Goal: Information Seeking & Learning: Learn about a topic

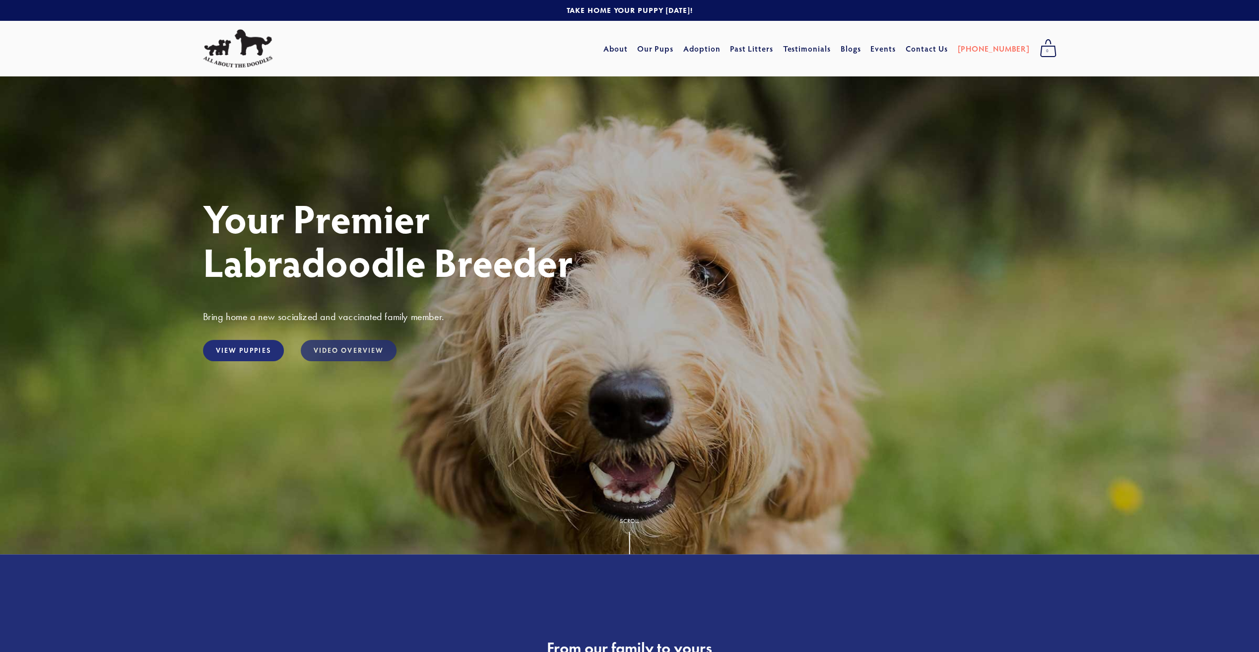
click at [323, 351] on link "Video Overview" at bounding box center [349, 350] width 96 height 21
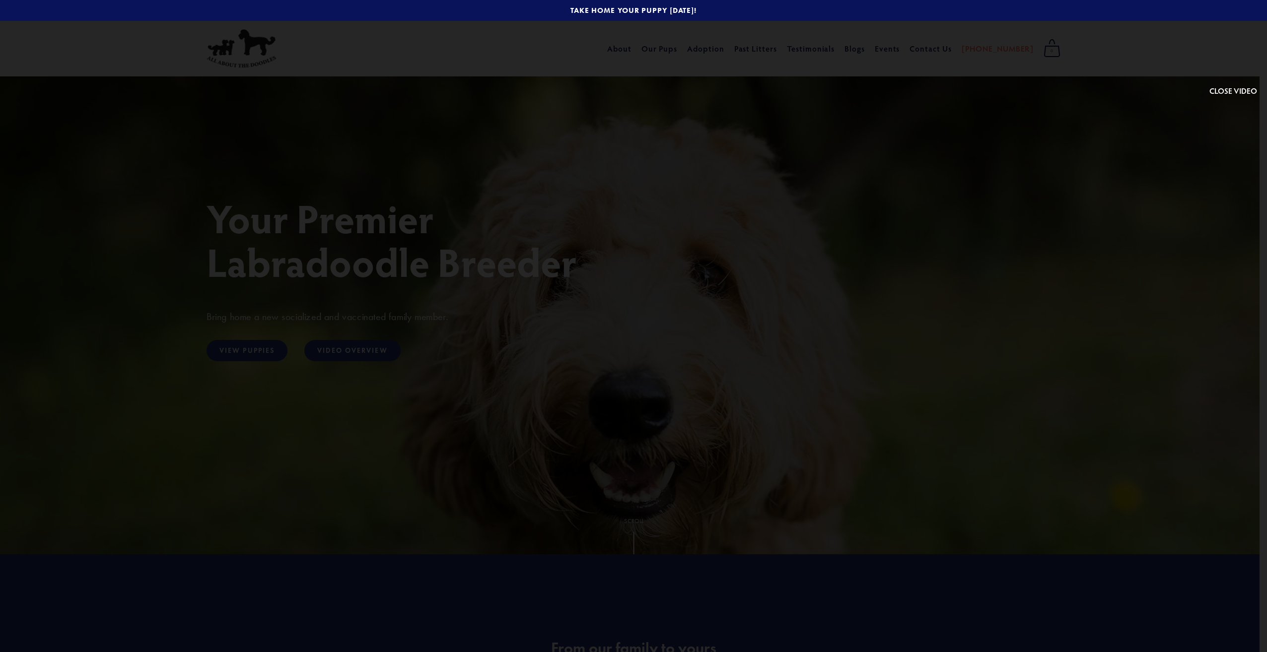
click at [1245, 90] on button at bounding box center [1233, 53] width 48 height 87
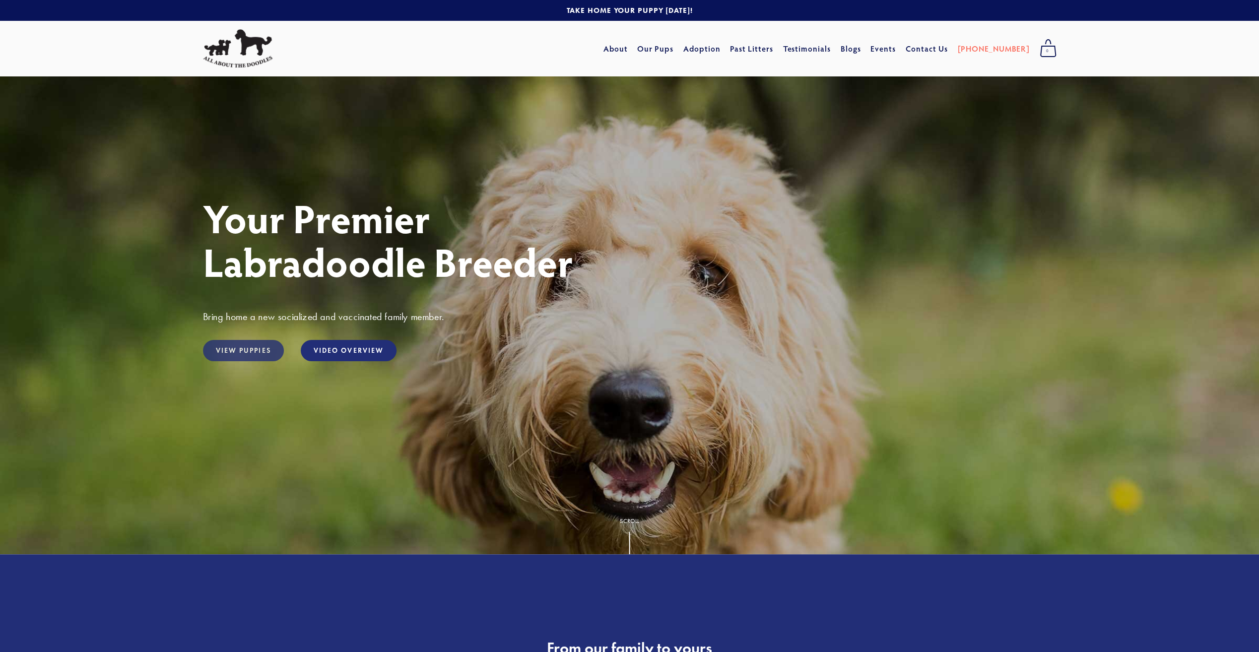
click at [234, 351] on link "View Puppies" at bounding box center [243, 350] width 81 height 21
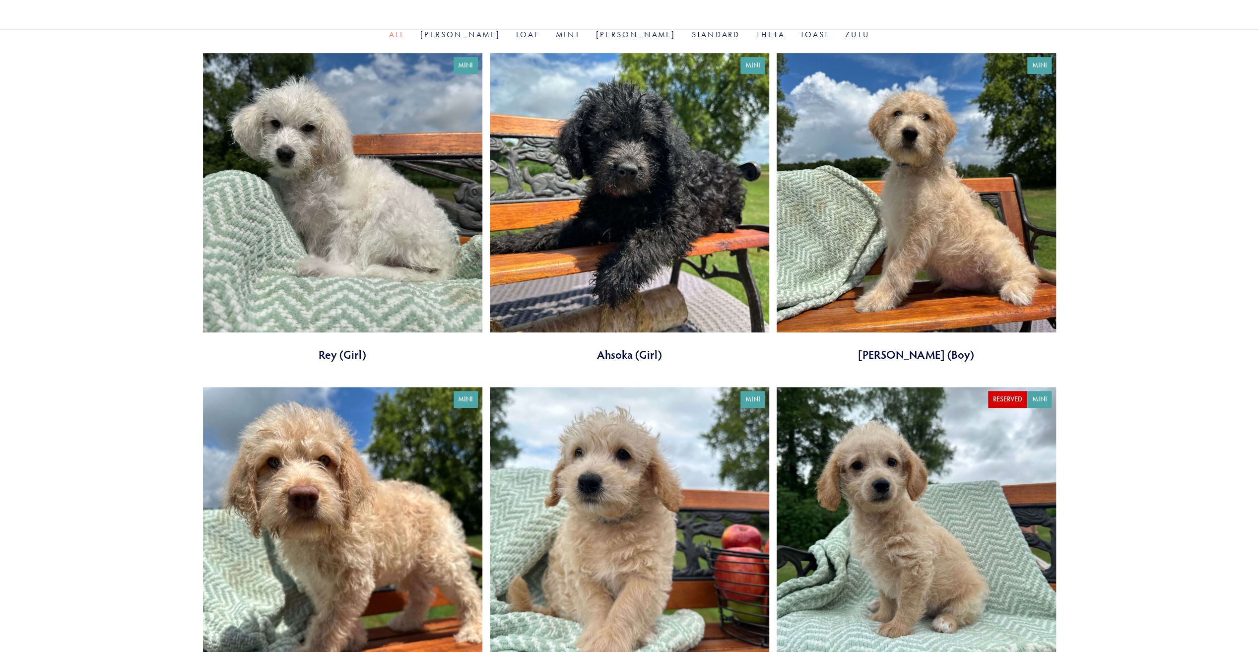
scroll to position [298, 0]
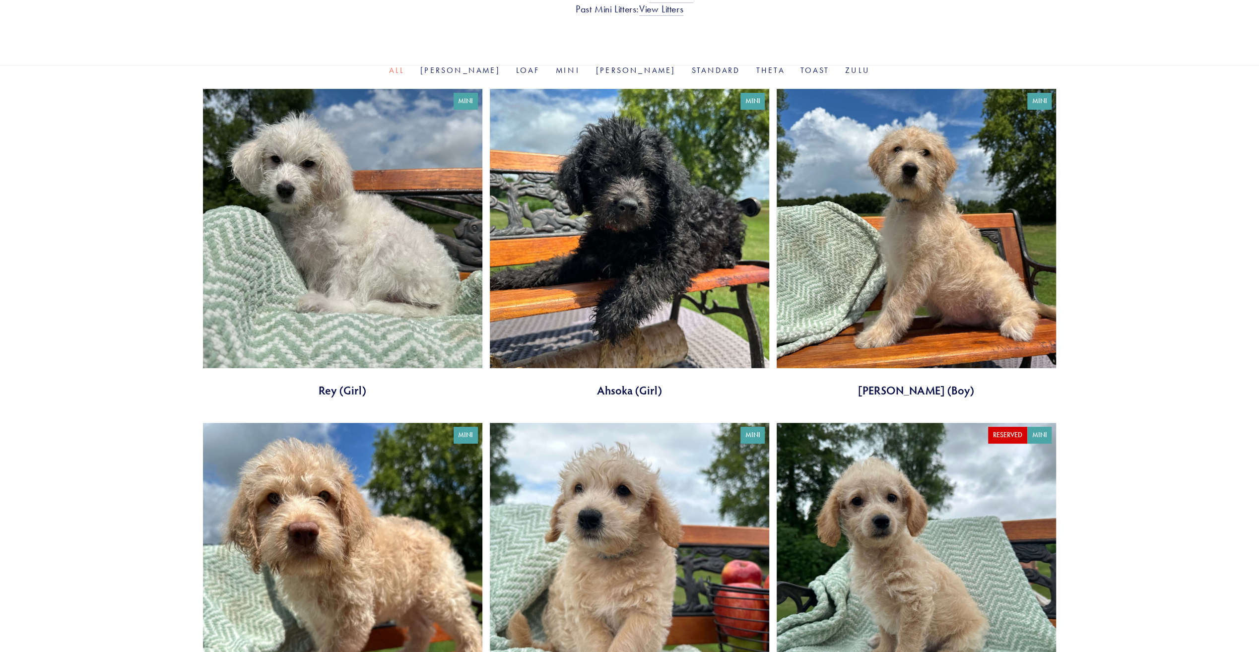
click at [881, 525] on link at bounding box center [916, 577] width 279 height 309
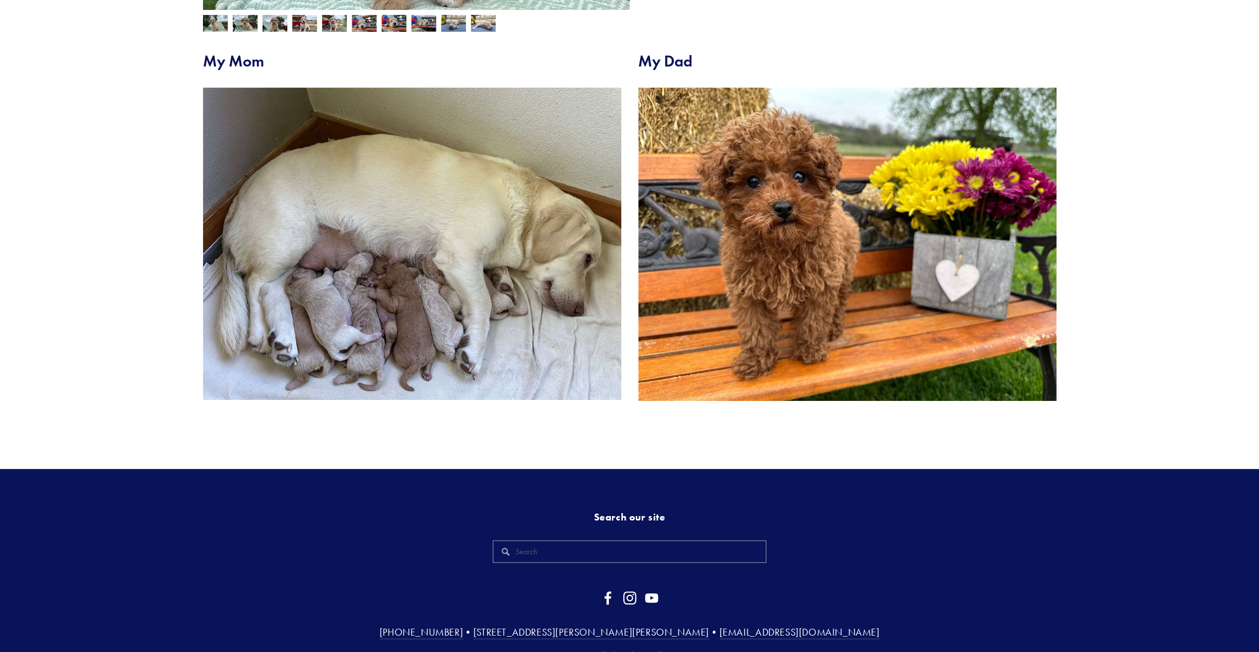
scroll to position [437, 0]
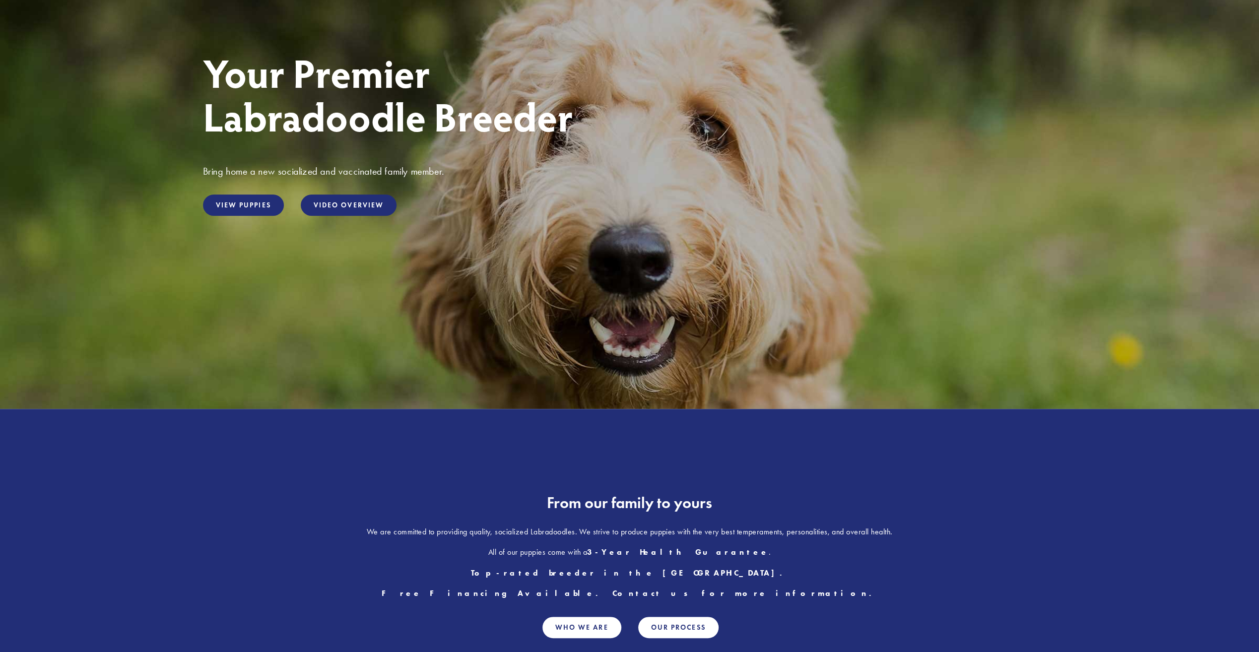
scroll to position [248, 0]
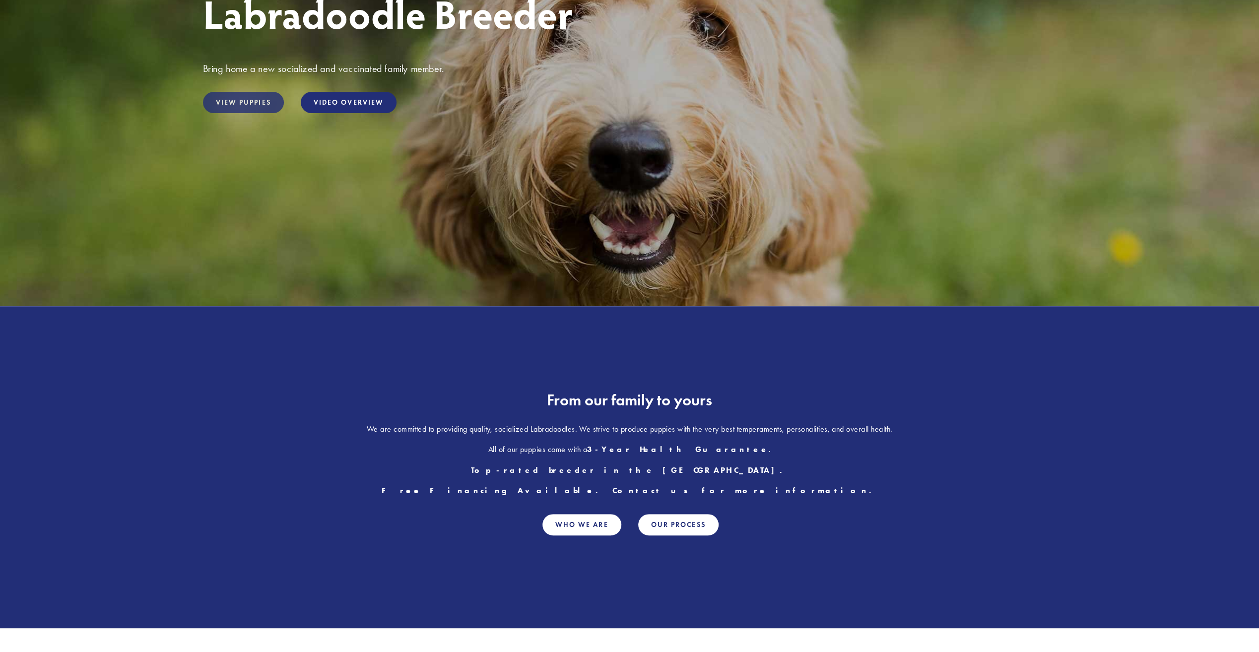
click at [231, 101] on link "View Puppies" at bounding box center [243, 102] width 81 height 21
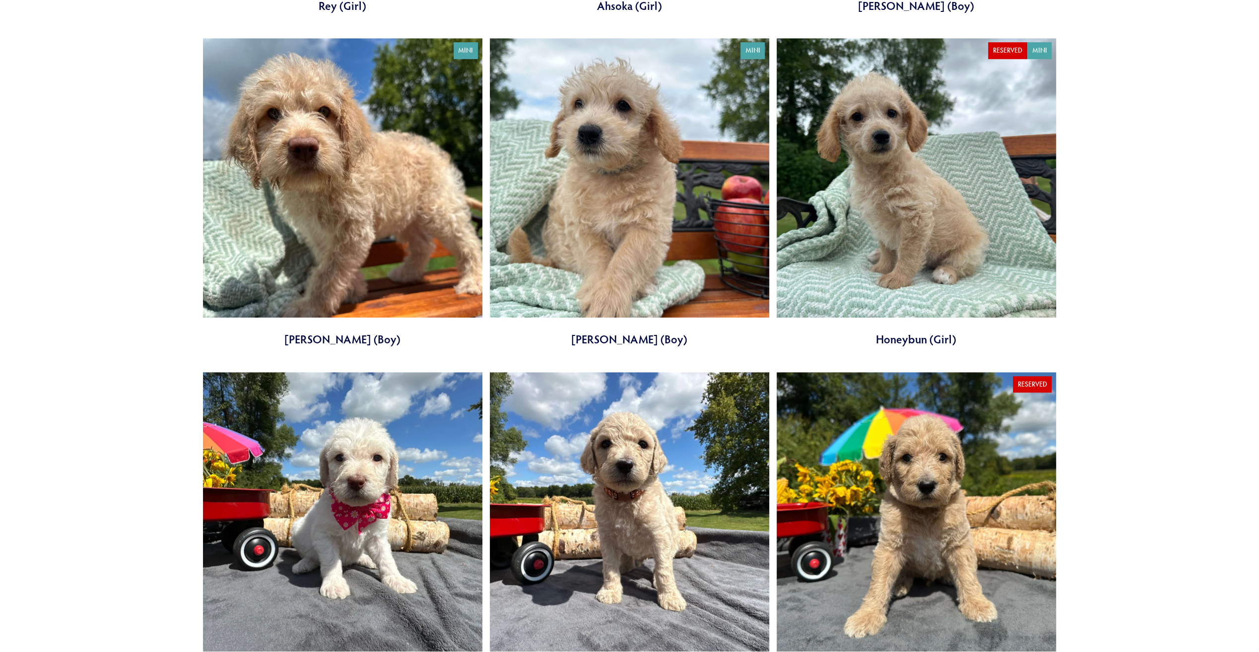
scroll to position [745, 0]
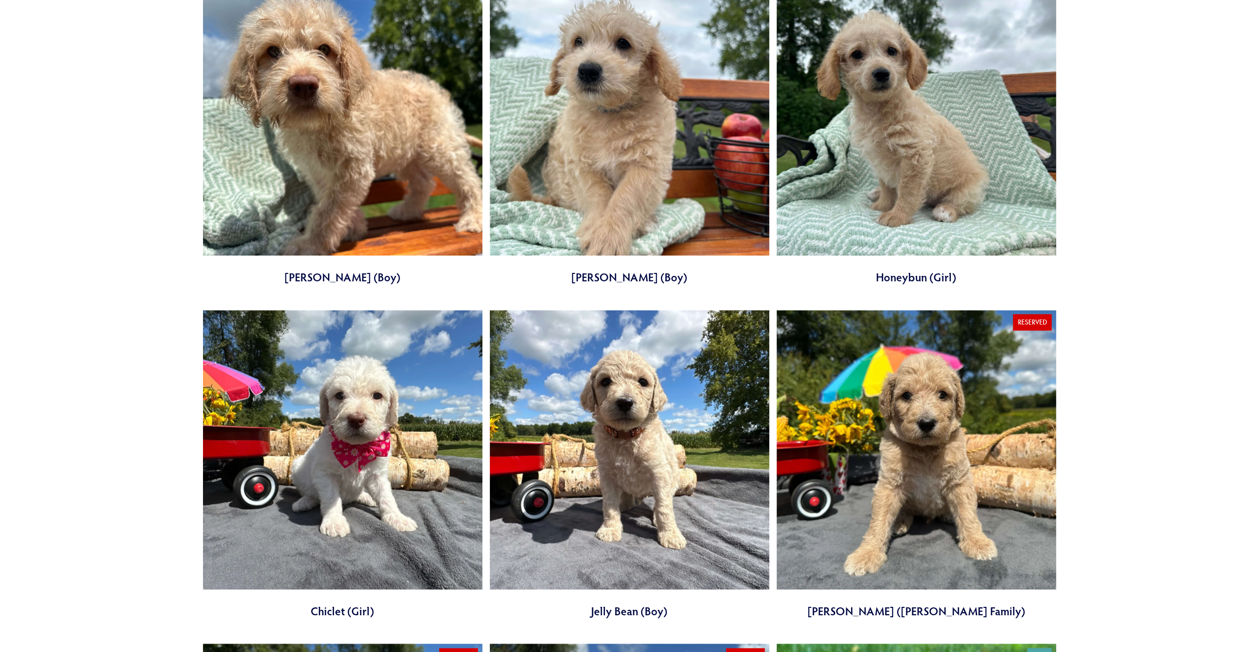
click at [943, 185] on link at bounding box center [916, 130] width 279 height 309
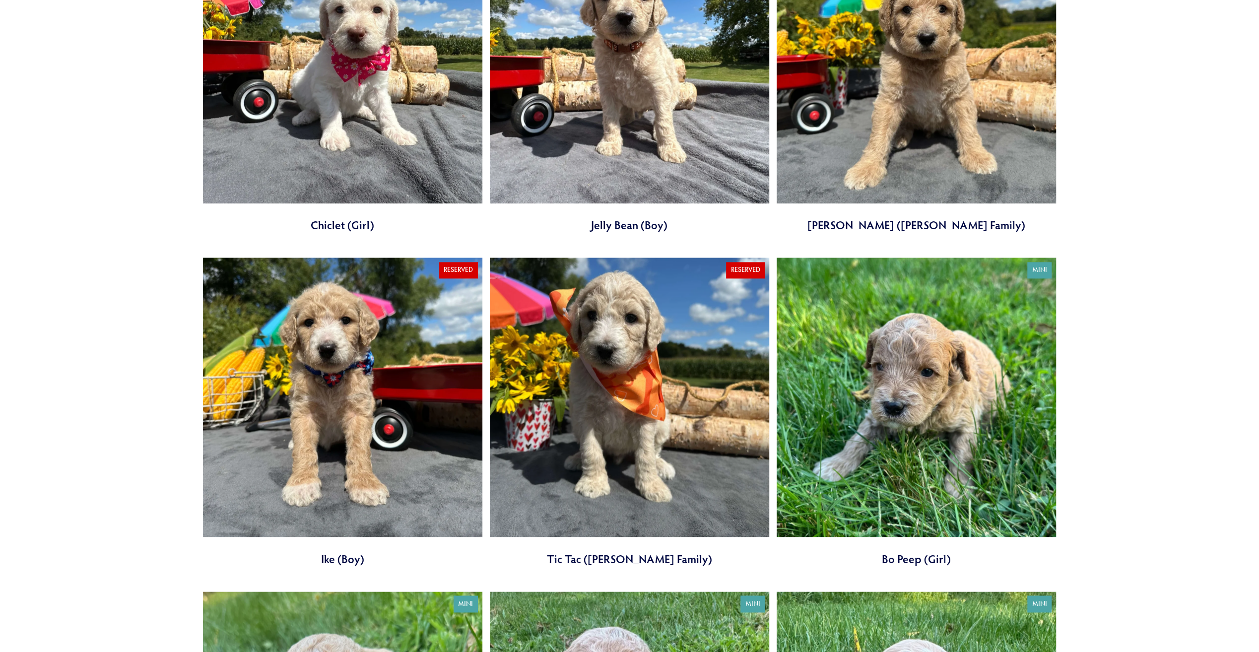
scroll to position [1142, 0]
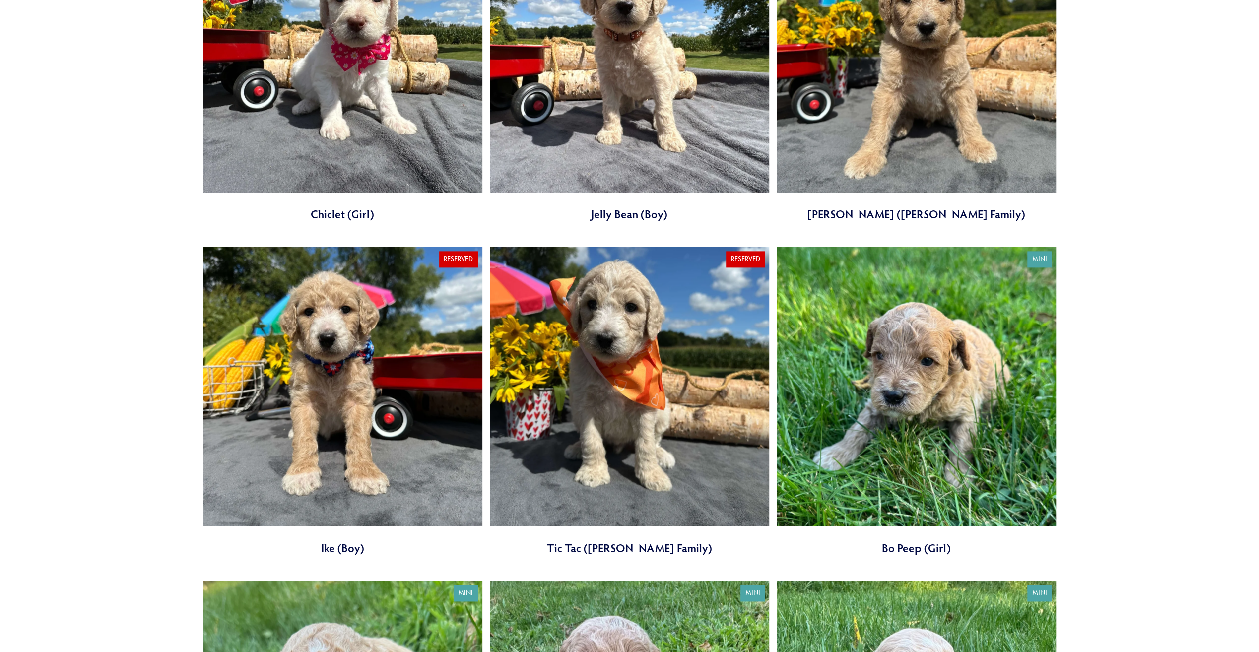
click at [329, 121] on link at bounding box center [342, 67] width 279 height 309
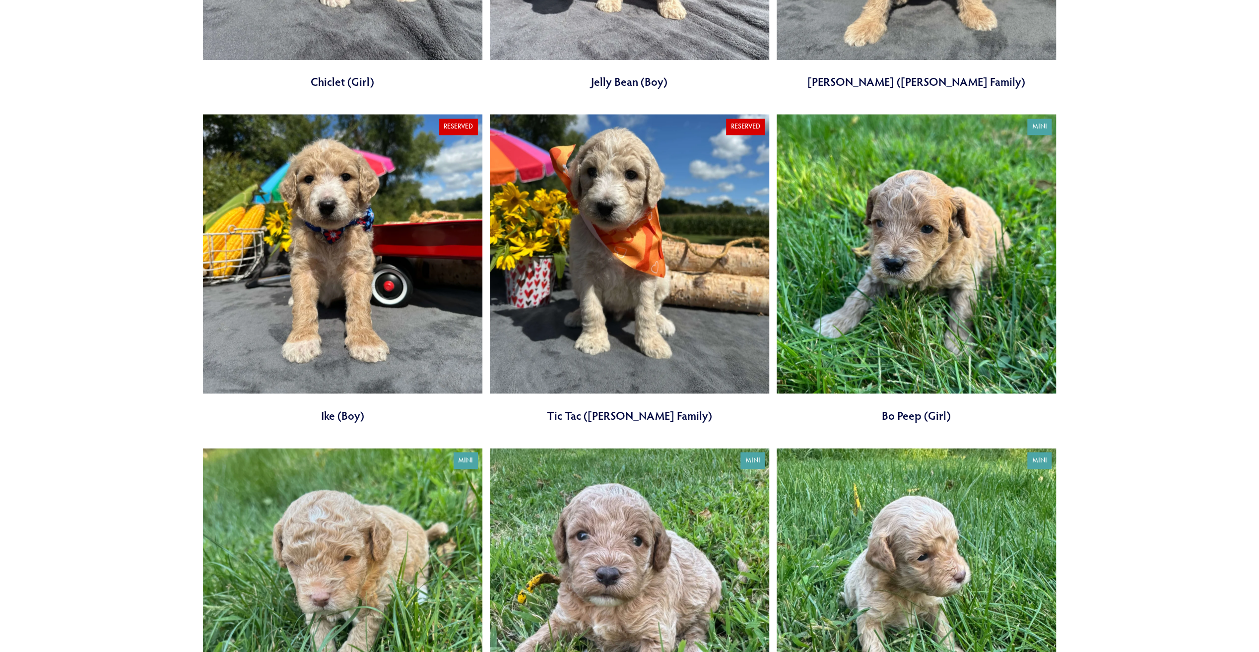
scroll to position [1340, 0]
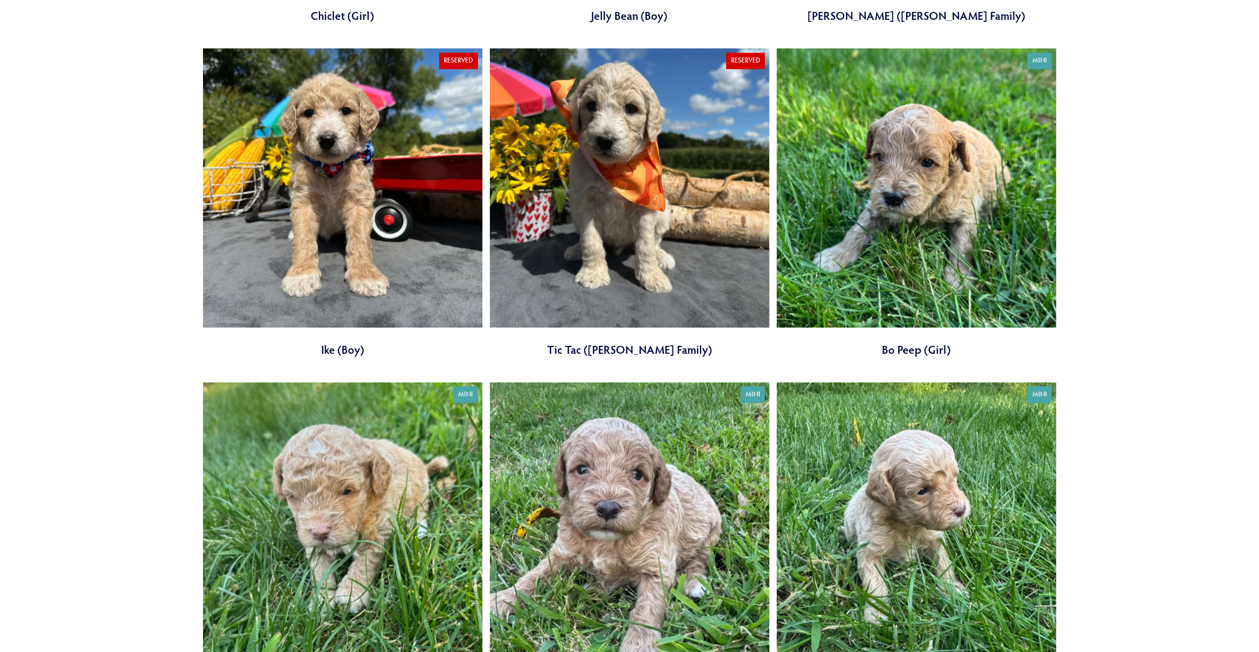
click at [883, 246] on link at bounding box center [916, 202] width 279 height 309
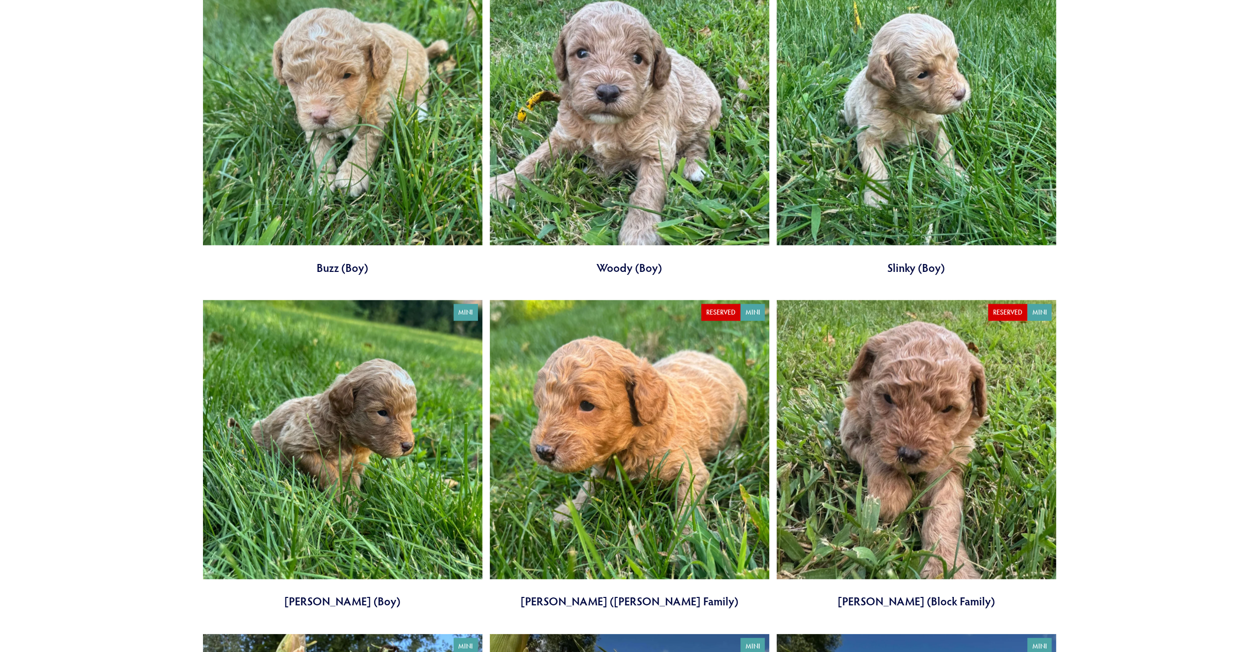
scroll to position [1837, 0]
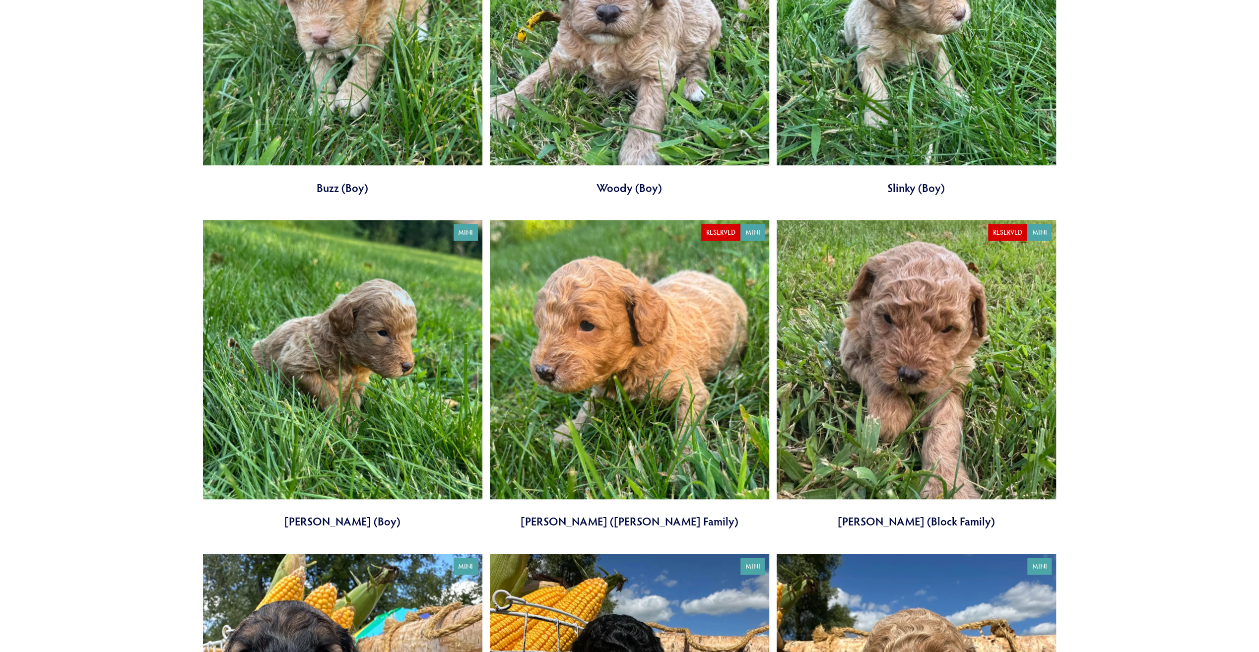
click at [889, 320] on link at bounding box center [916, 374] width 279 height 309
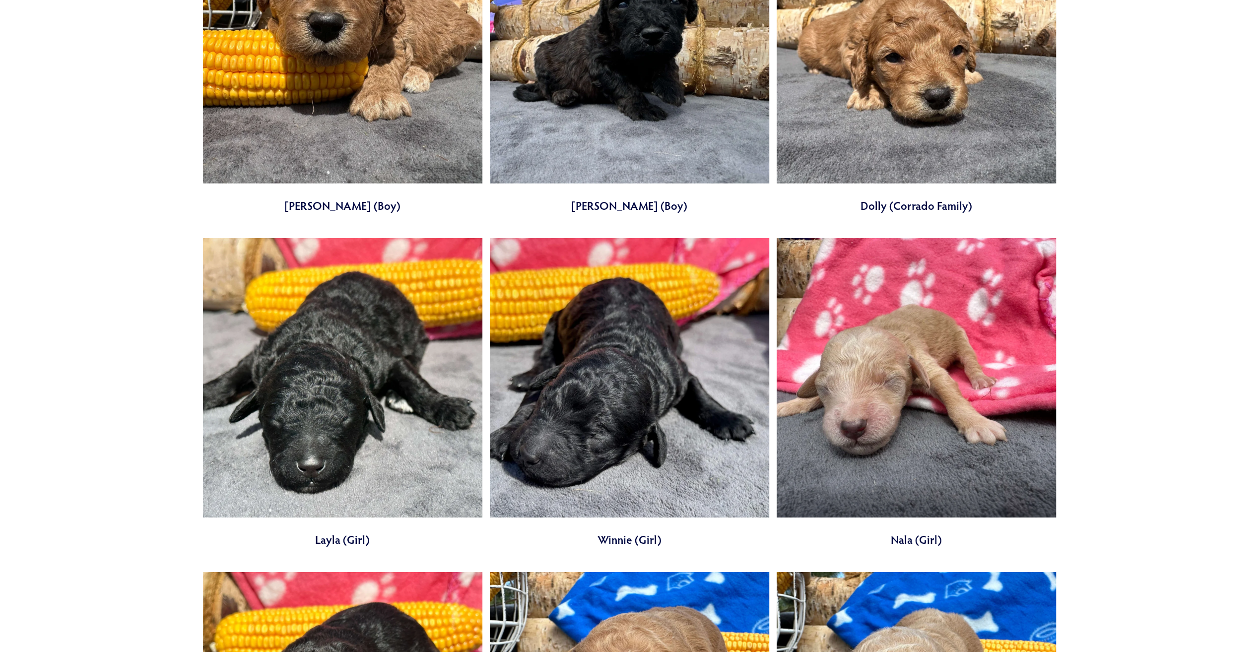
scroll to position [2830, 0]
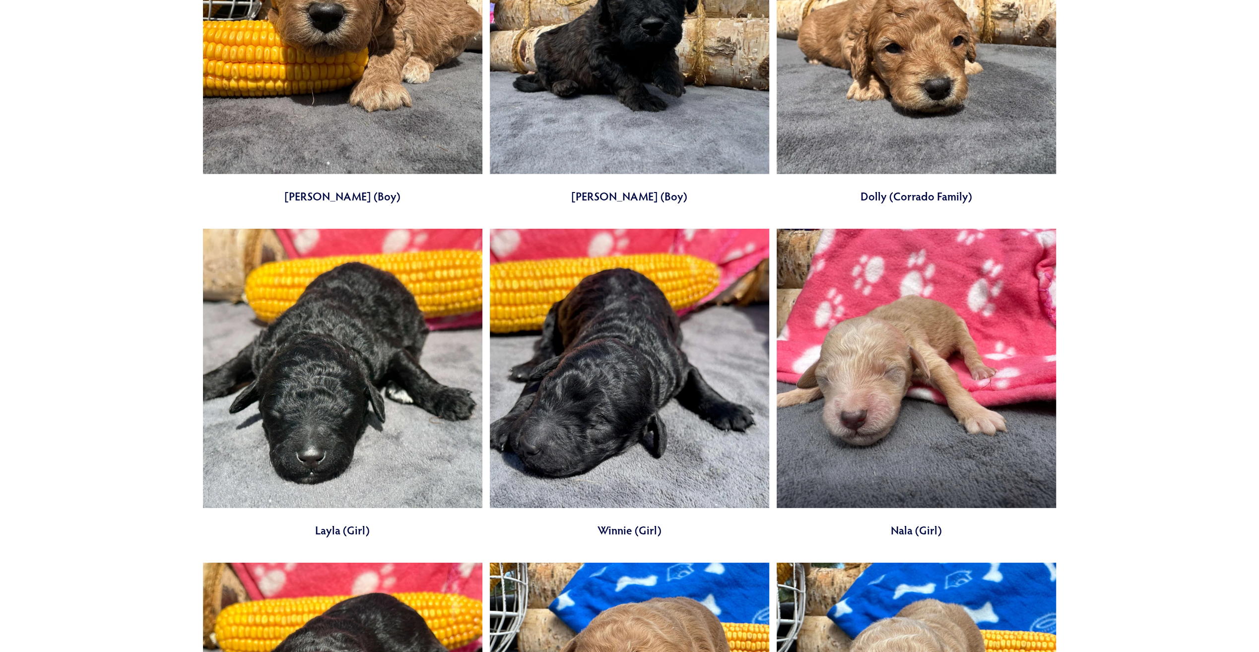
click at [629, 393] on link at bounding box center [629, 383] width 279 height 309
click at [851, 359] on link at bounding box center [916, 383] width 279 height 309
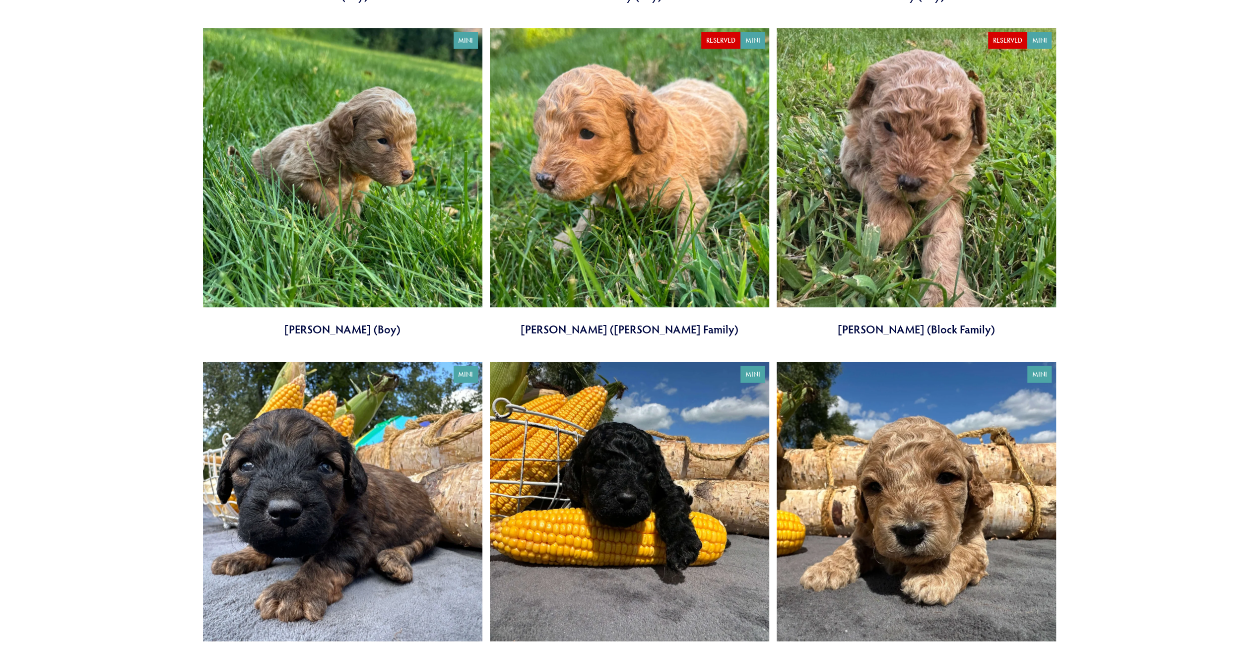
scroll to position [2035, 0]
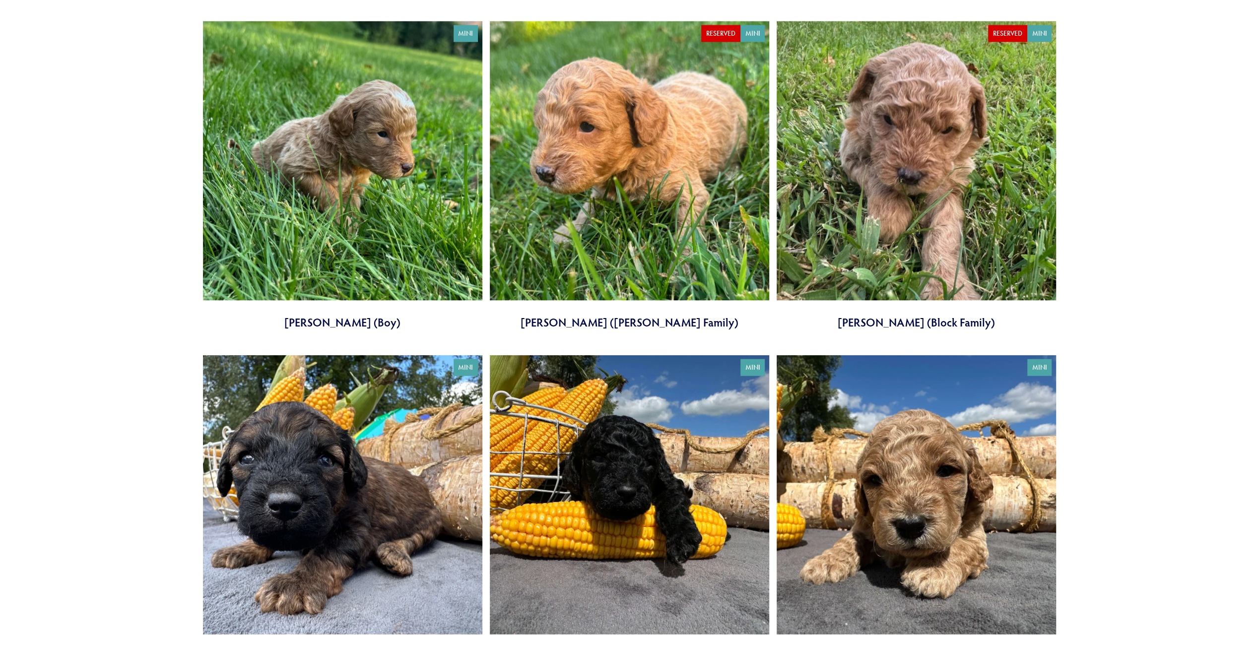
click at [821, 206] on link at bounding box center [916, 175] width 279 height 309
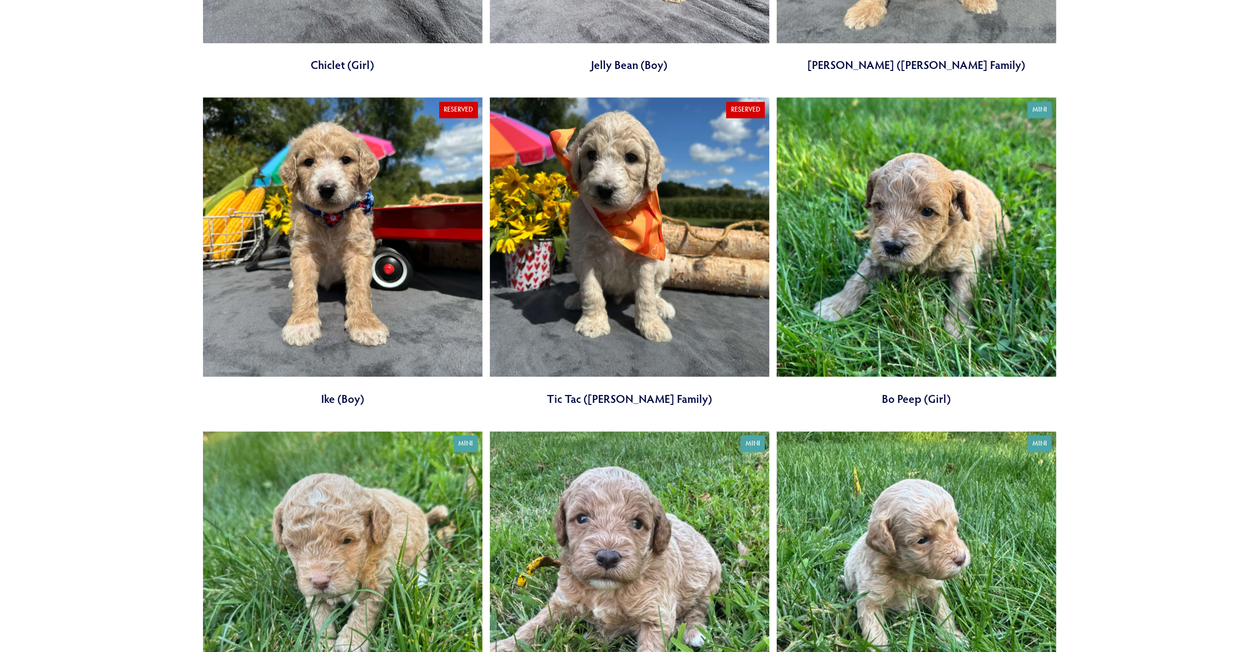
scroll to position [1291, 0]
click link
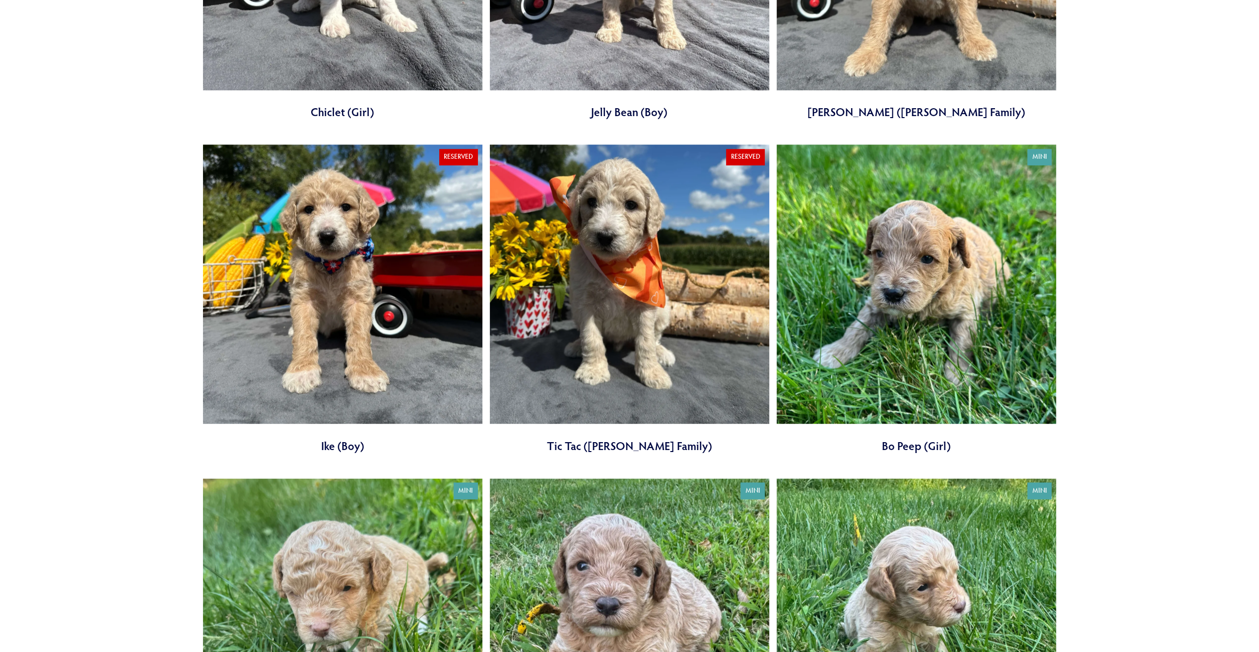
scroll to position [1191, 0]
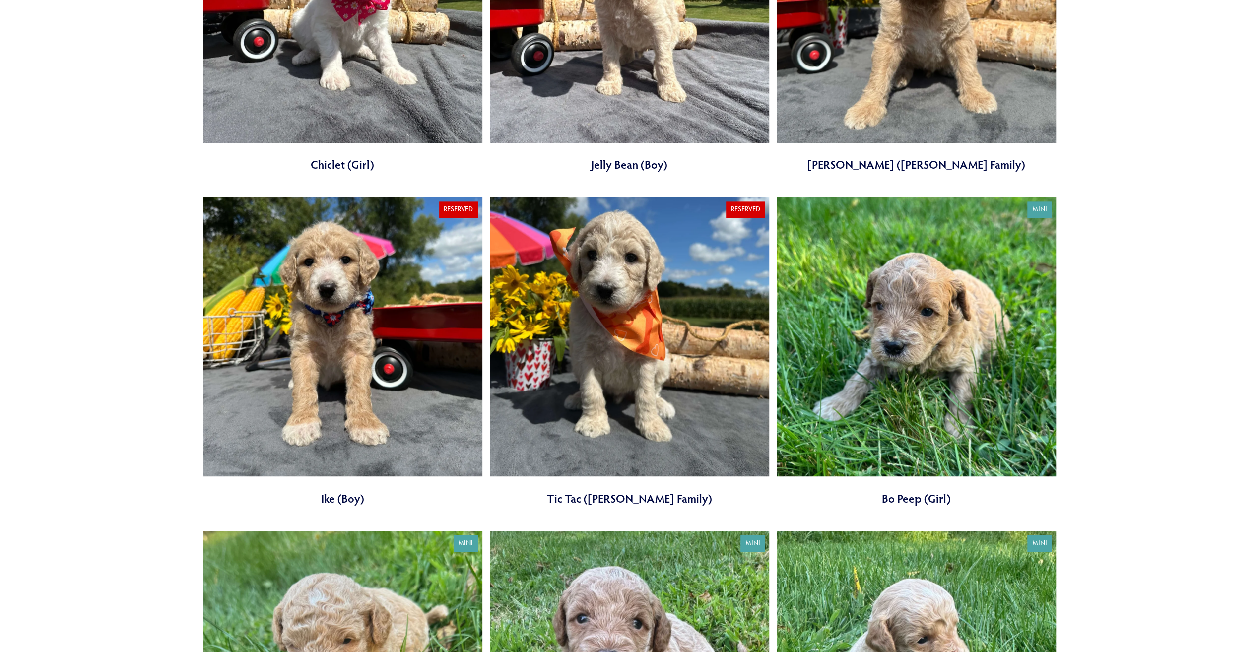
click link
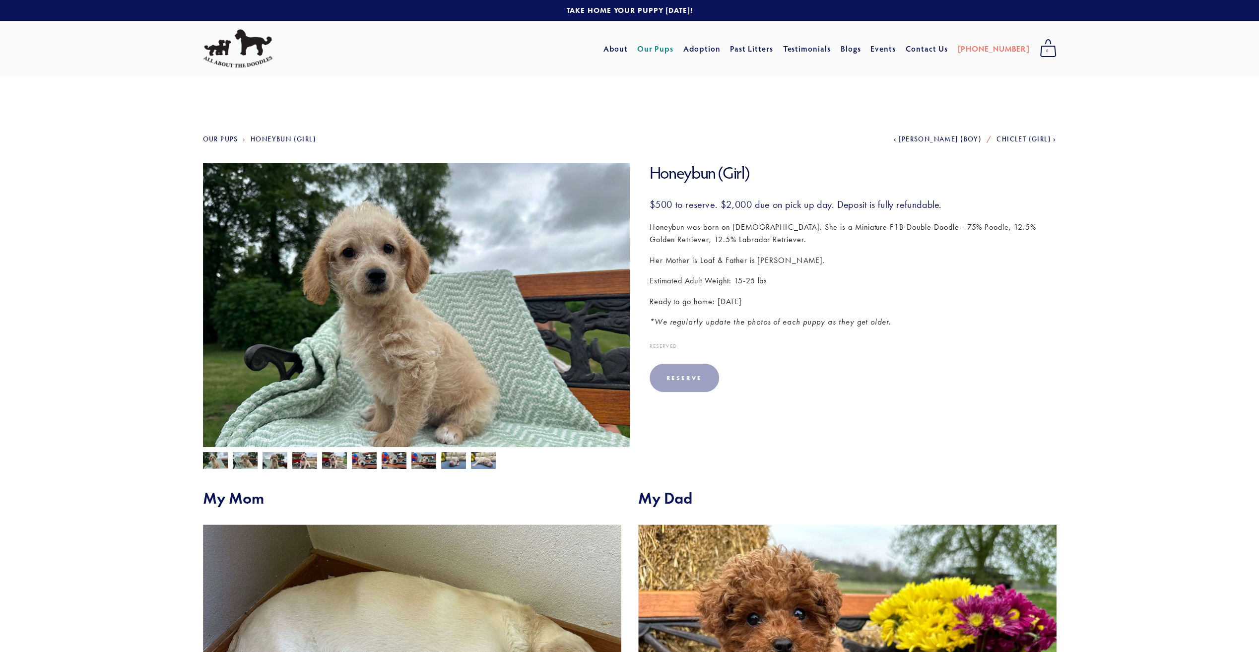
click at [244, 455] on img at bounding box center [245, 461] width 25 height 19
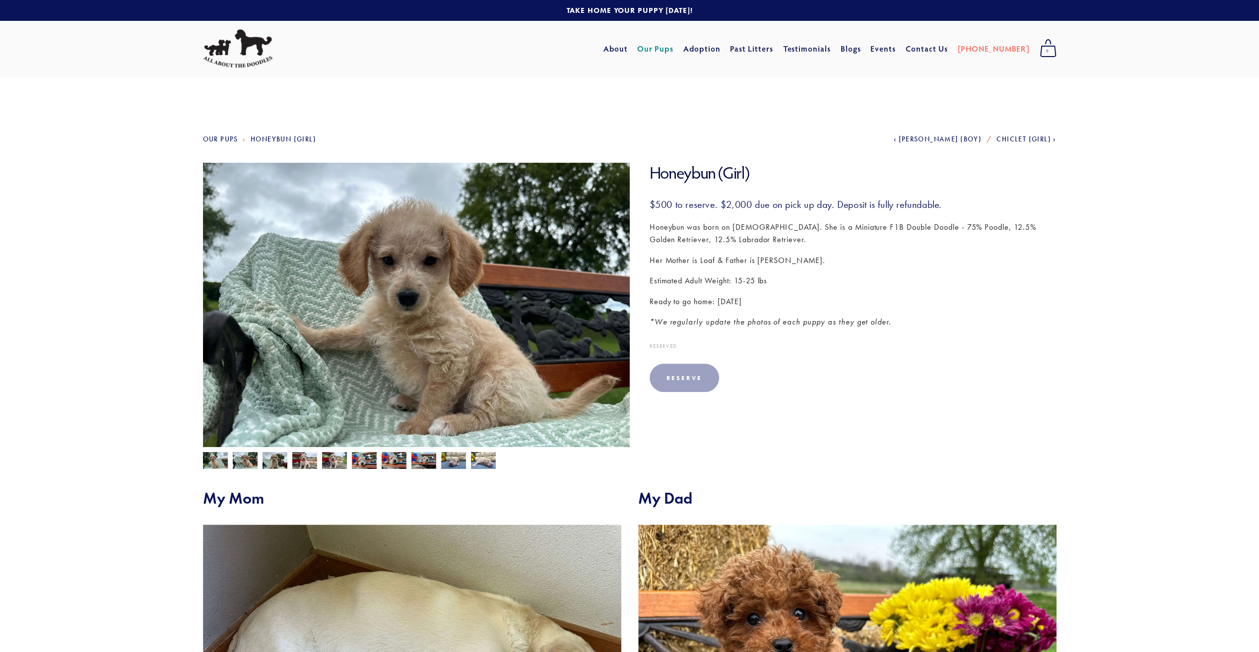
click at [273, 459] on img at bounding box center [275, 461] width 25 height 19
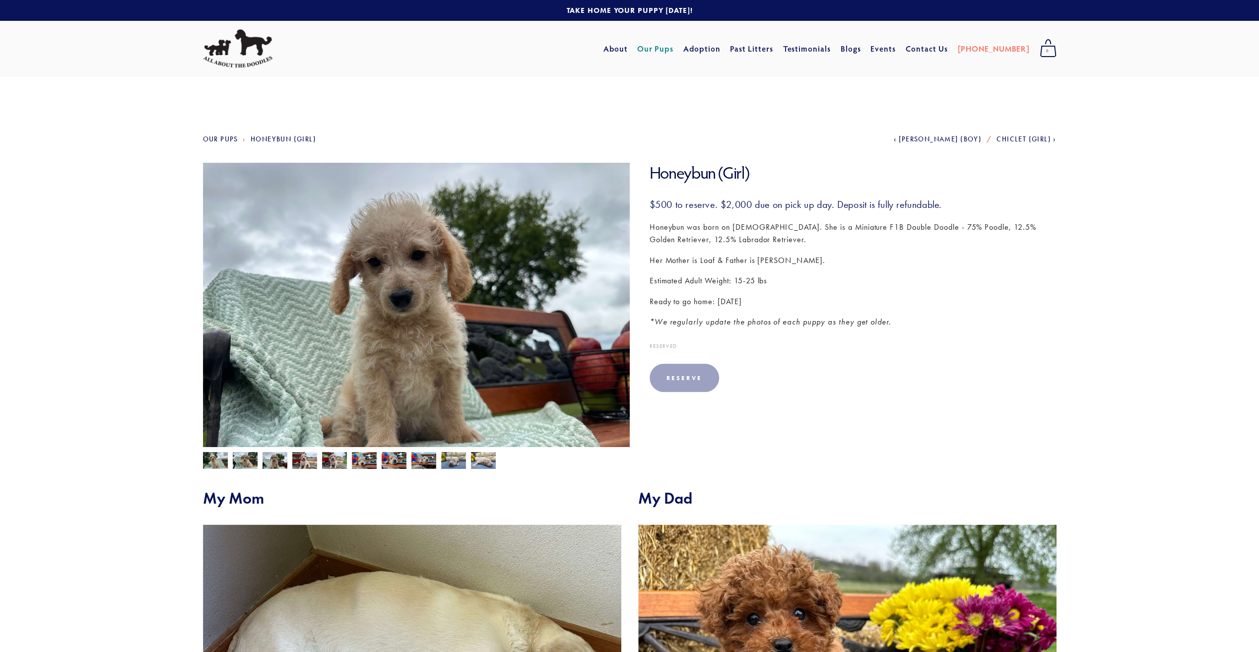
click at [304, 463] on img at bounding box center [304, 461] width 25 height 19
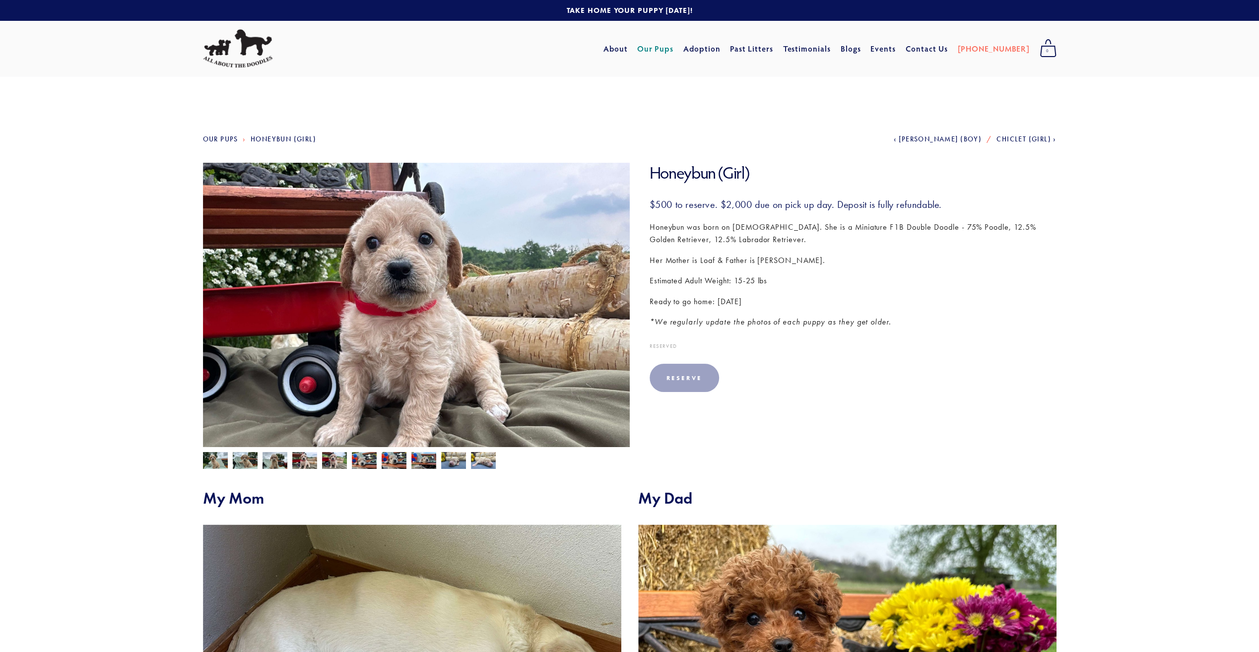
click at [334, 465] on img at bounding box center [334, 461] width 25 height 19
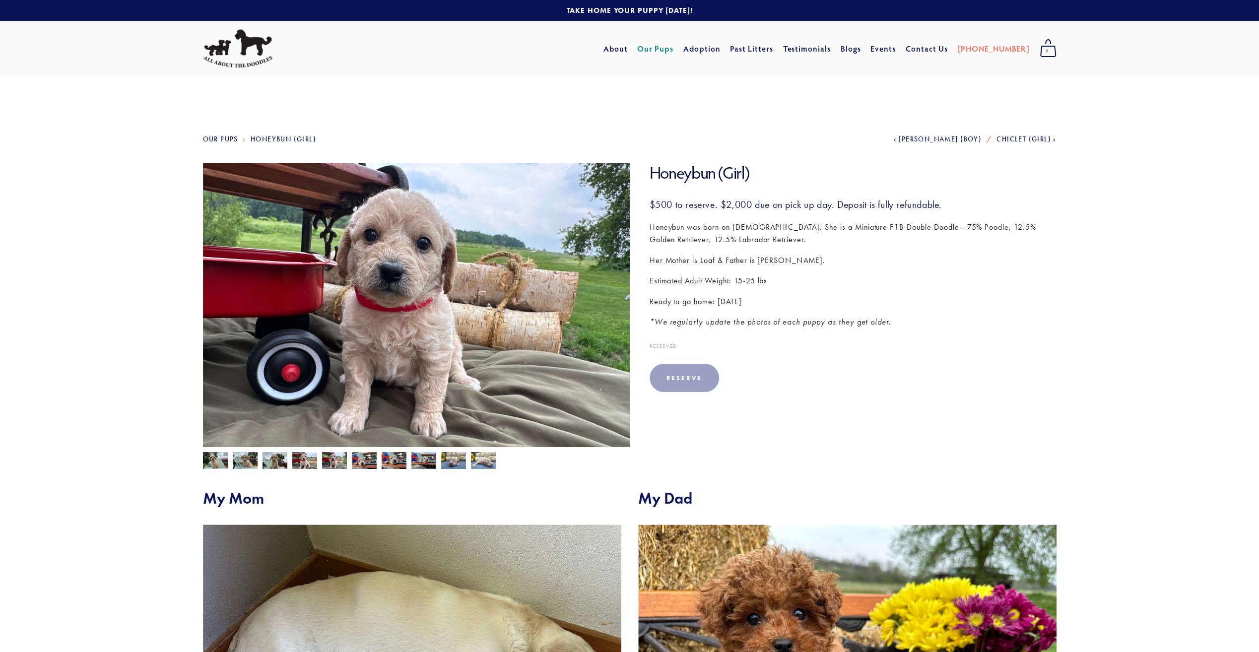
click at [352, 464] on img at bounding box center [364, 461] width 25 height 19
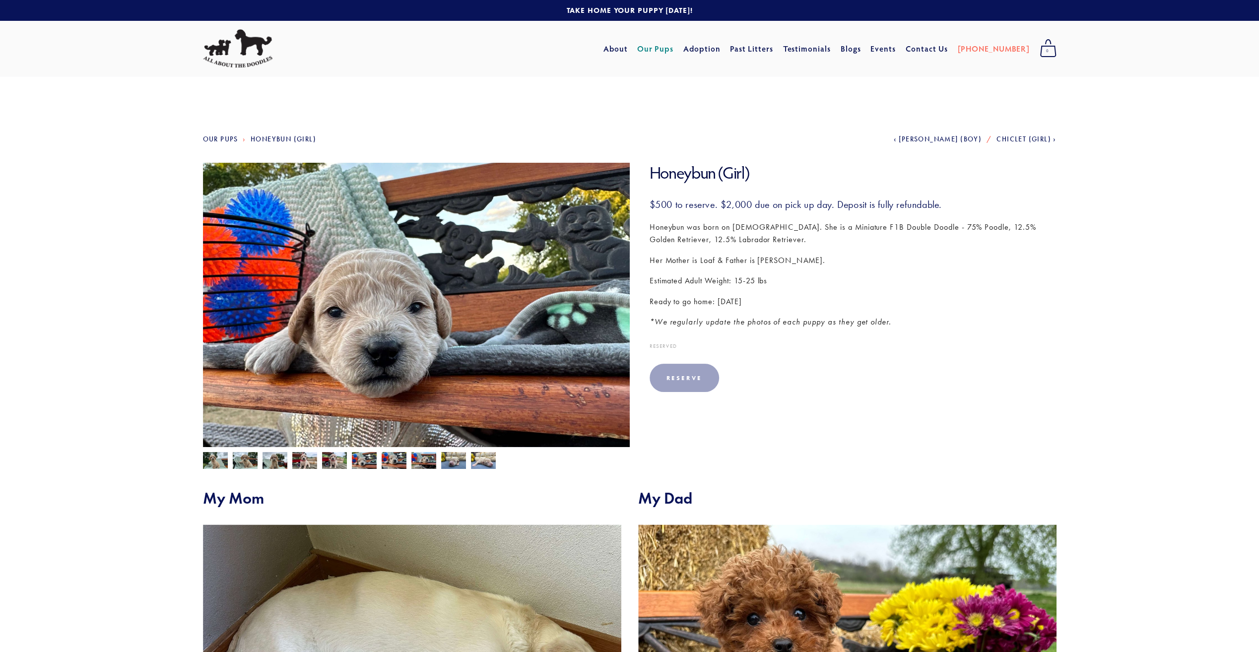
click at [388, 464] on img at bounding box center [394, 460] width 25 height 19
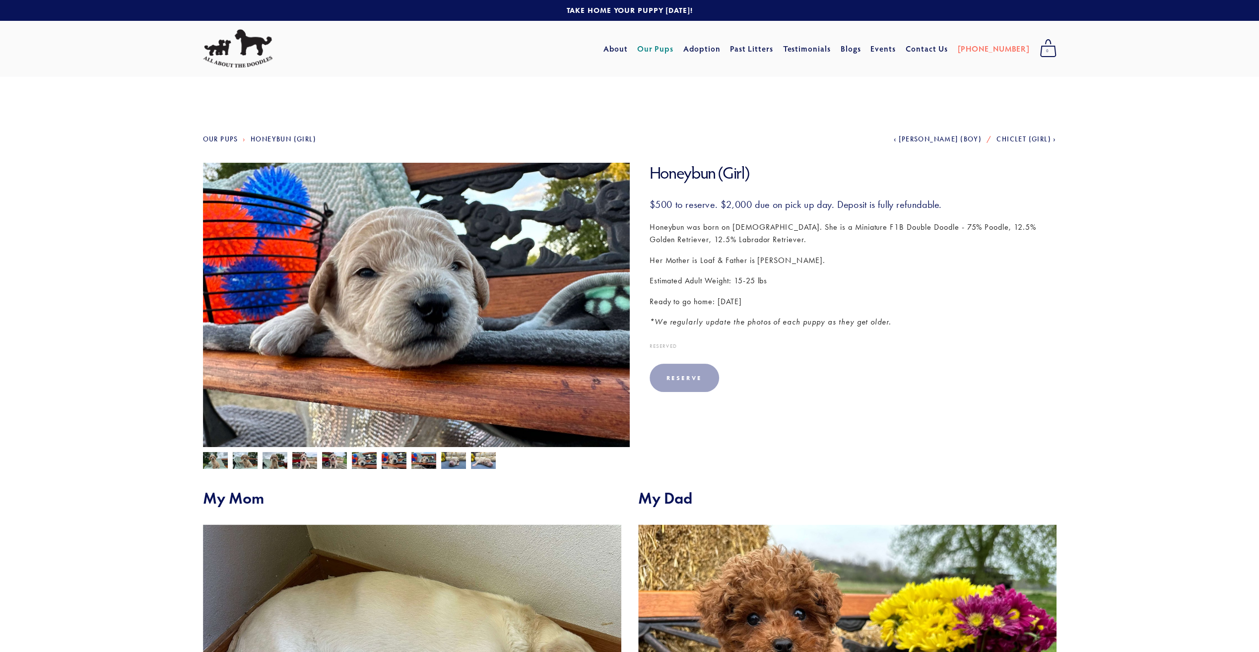
click at [421, 466] on img at bounding box center [424, 461] width 25 height 19
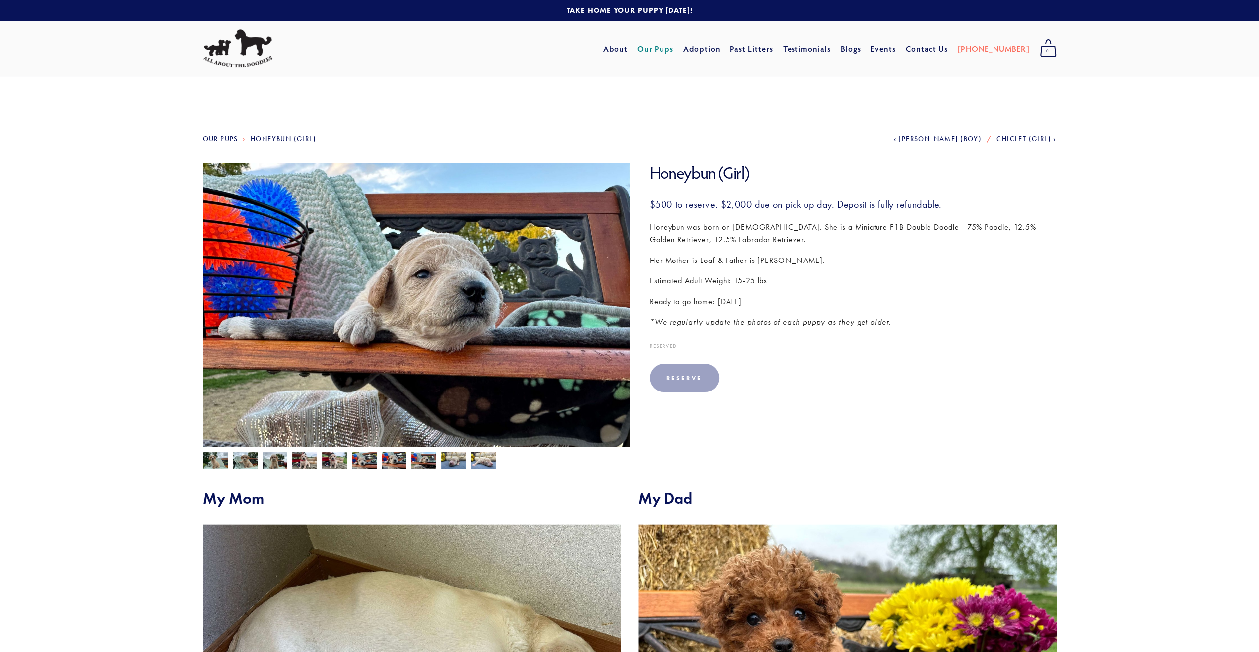
click at [447, 466] on img at bounding box center [453, 460] width 25 height 19
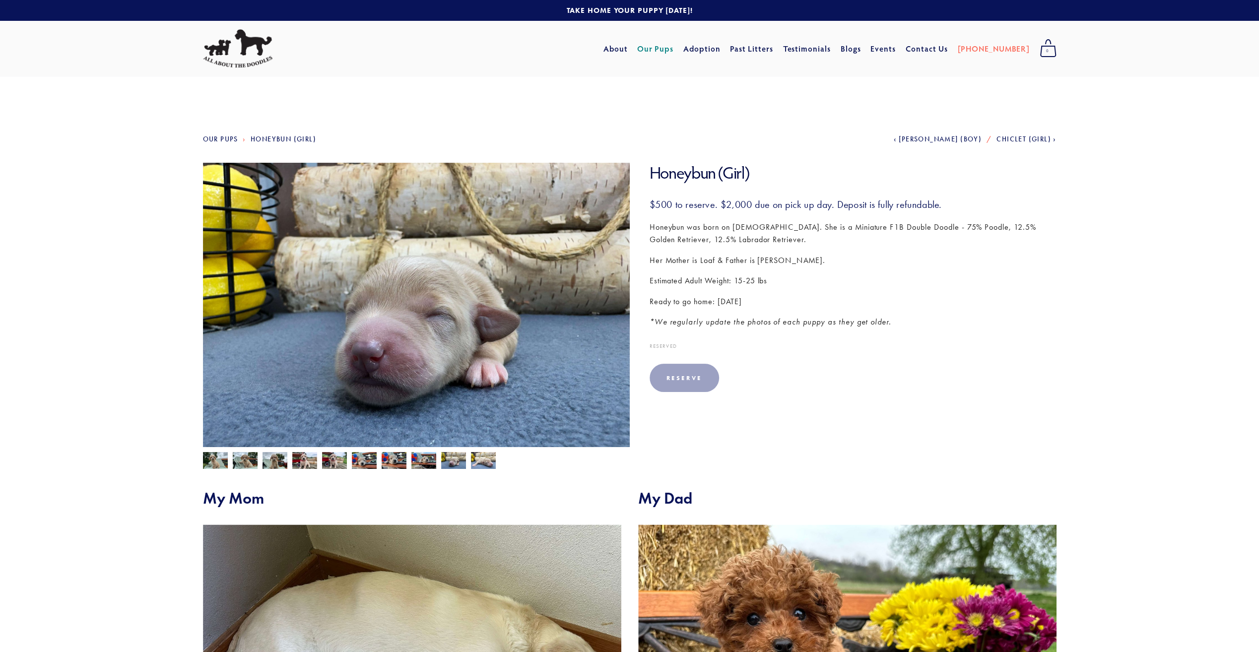
click at [482, 464] on img at bounding box center [483, 460] width 25 height 19
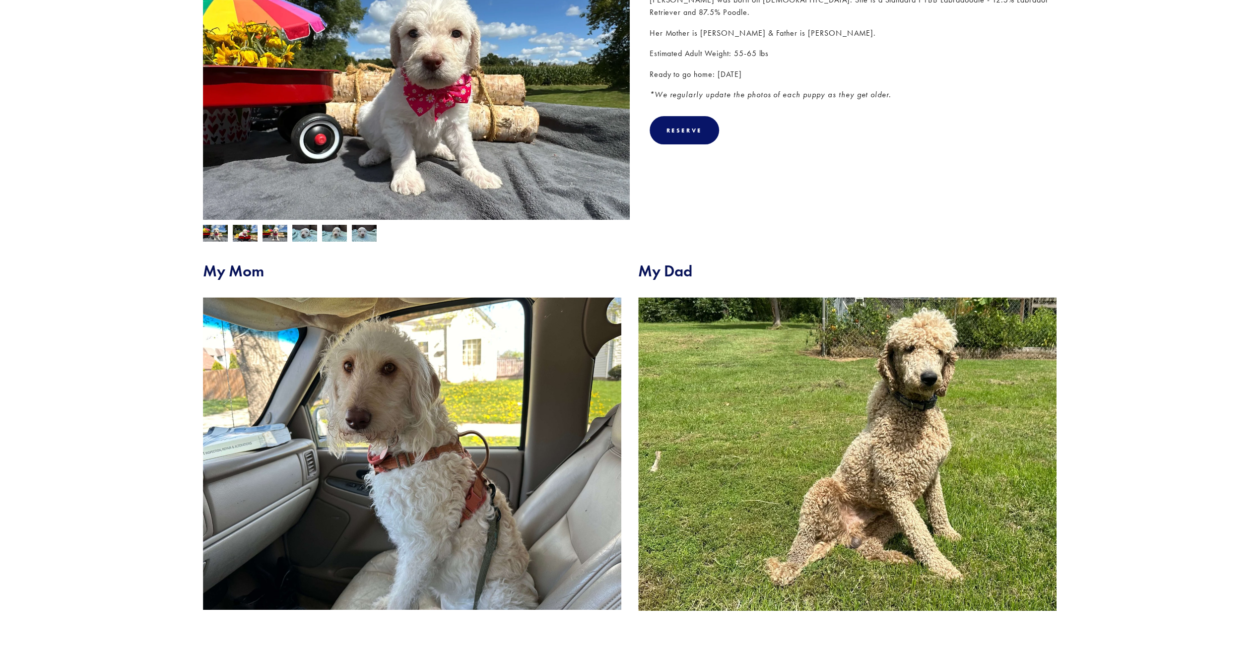
scroll to position [298, 0]
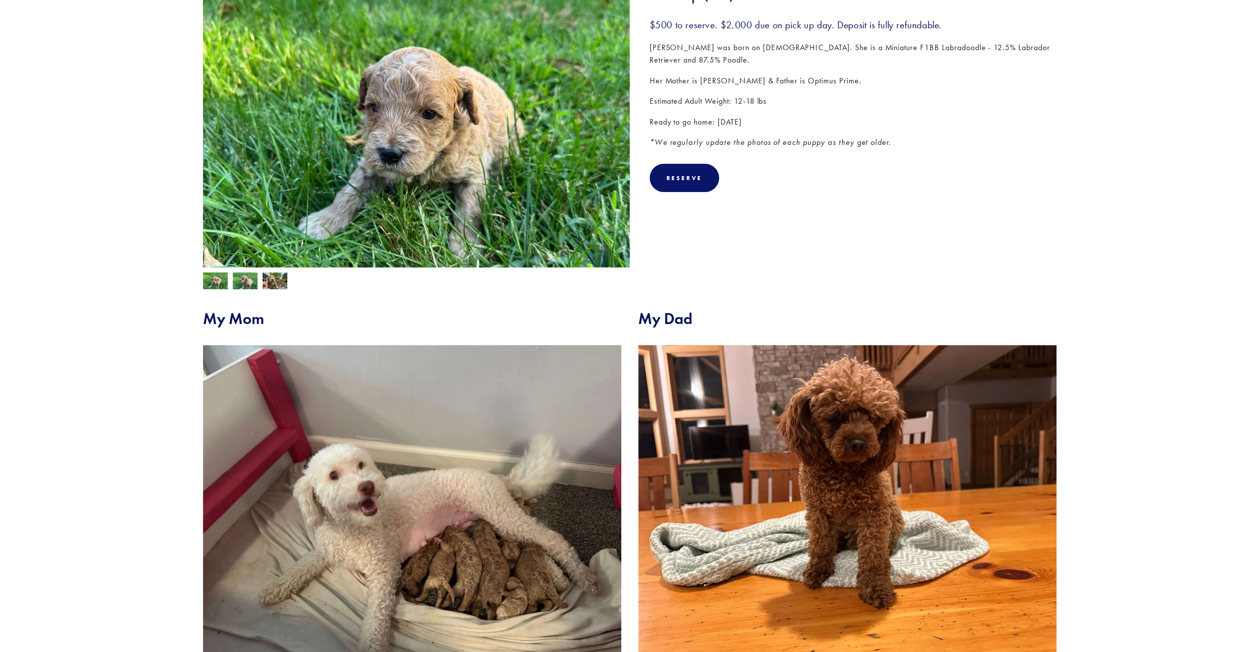
scroll to position [99, 0]
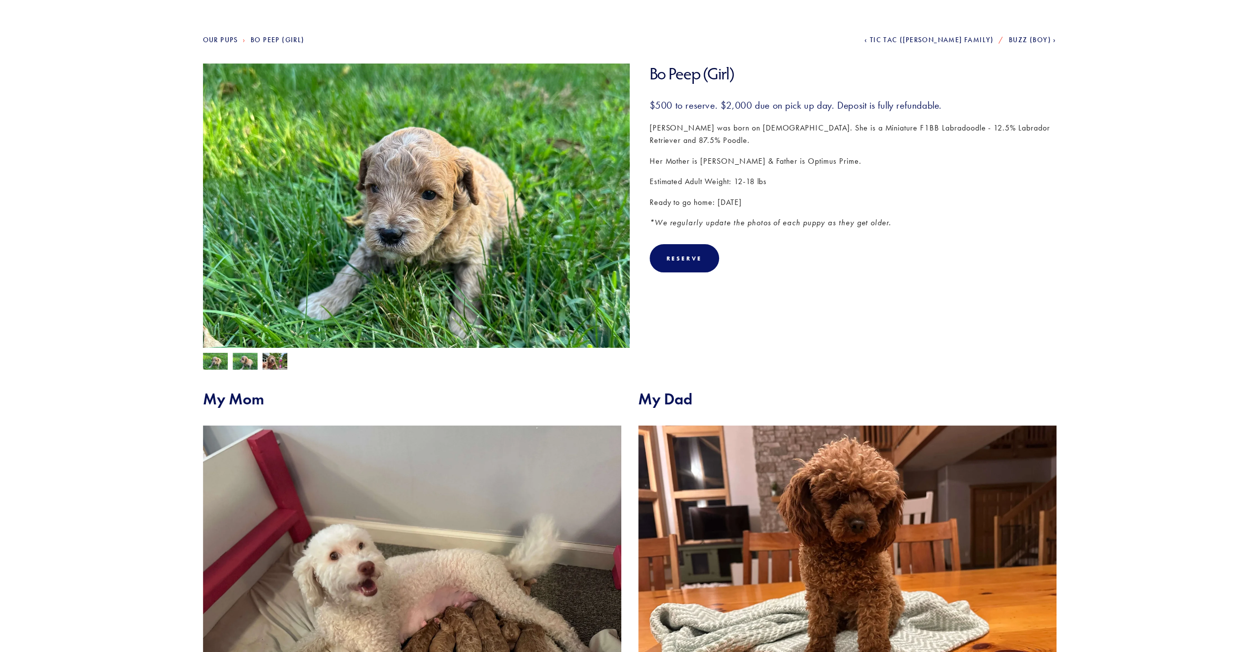
click at [245, 362] on img at bounding box center [245, 362] width 25 height 19
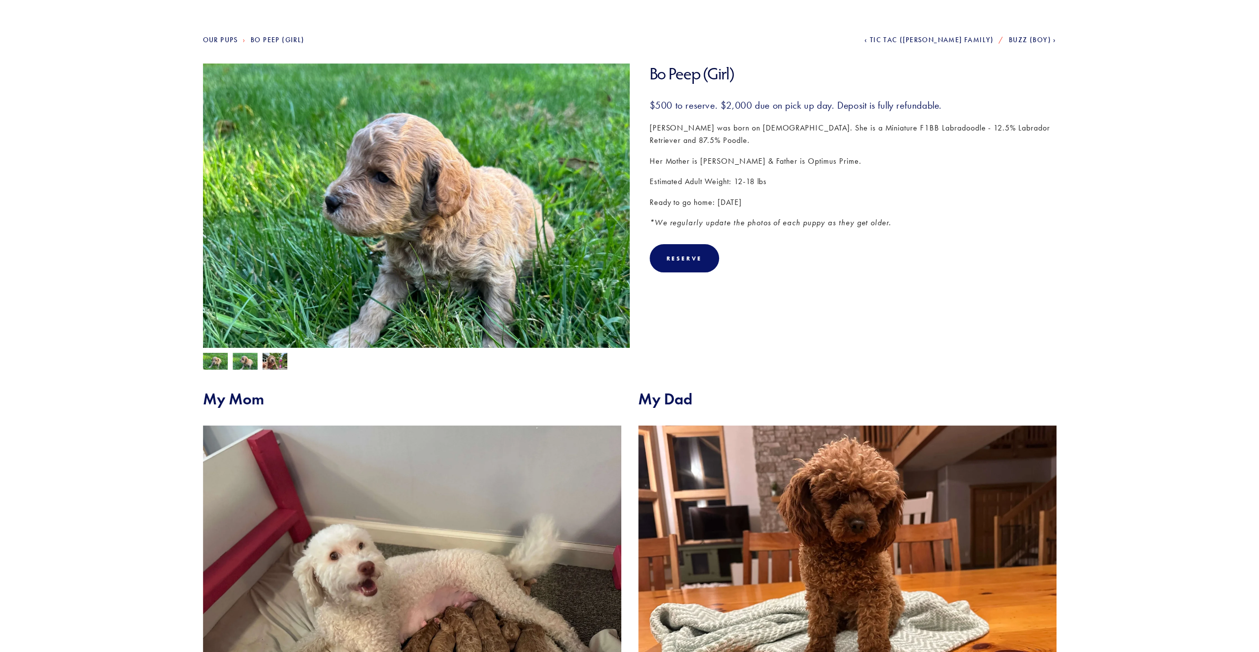
click at [263, 359] on img at bounding box center [275, 362] width 25 height 19
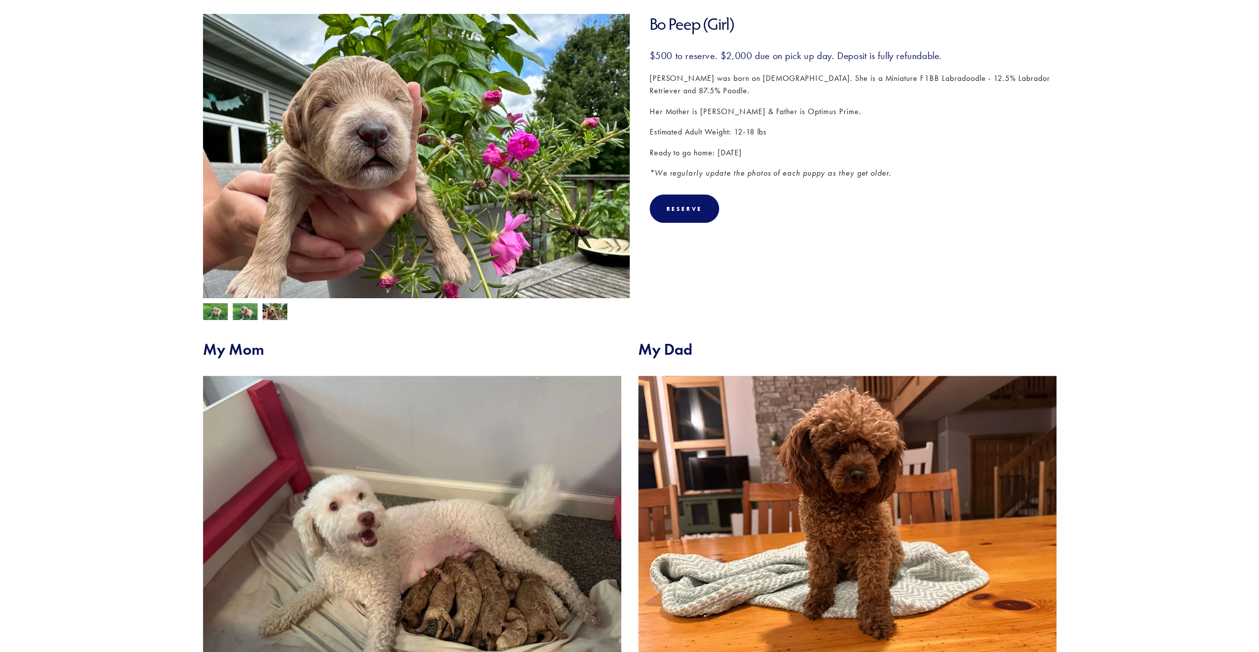
scroll to position [0, 0]
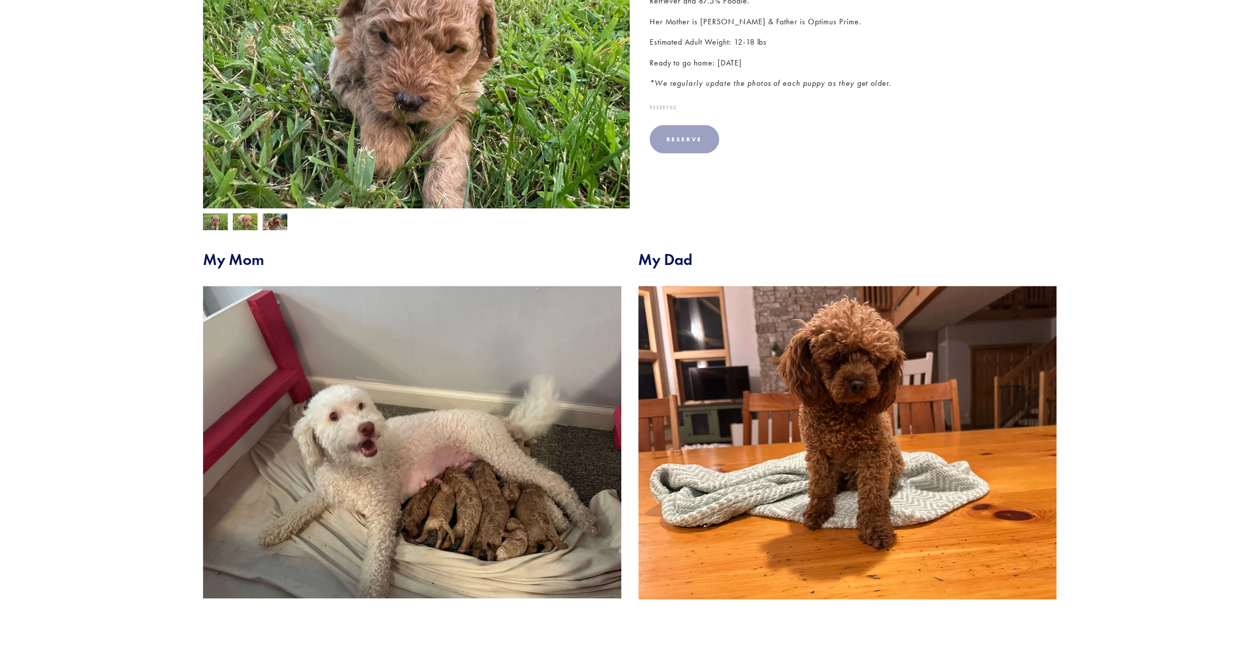
scroll to position [248, 0]
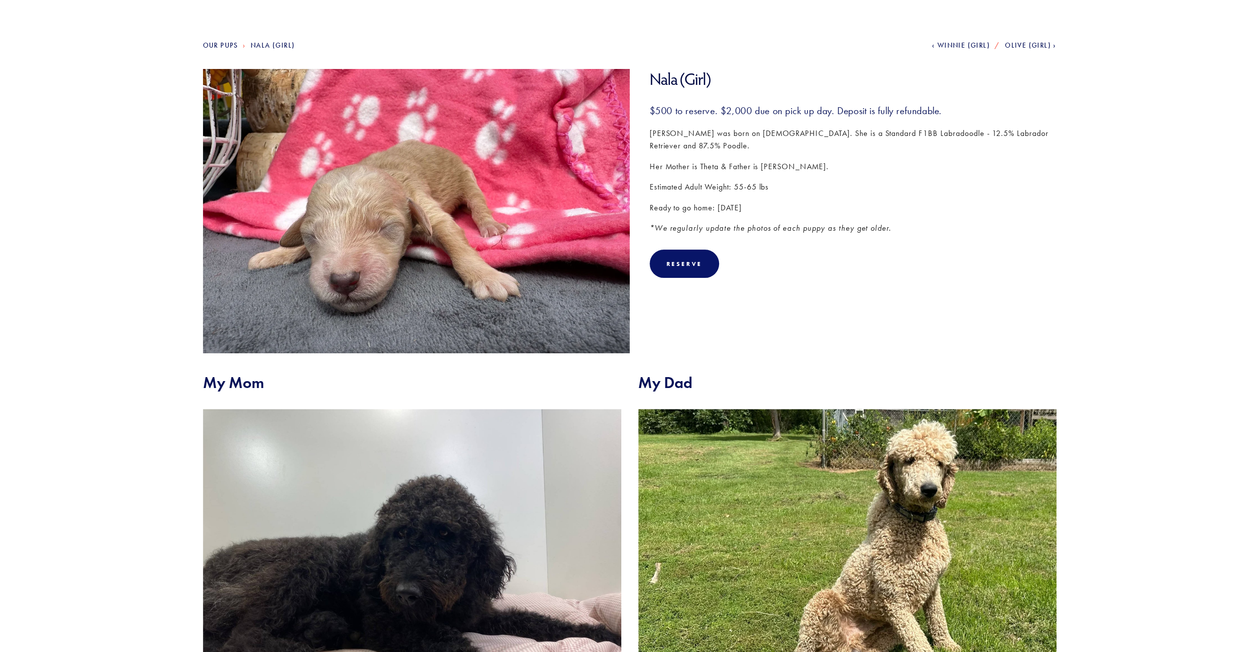
scroll to position [248, 0]
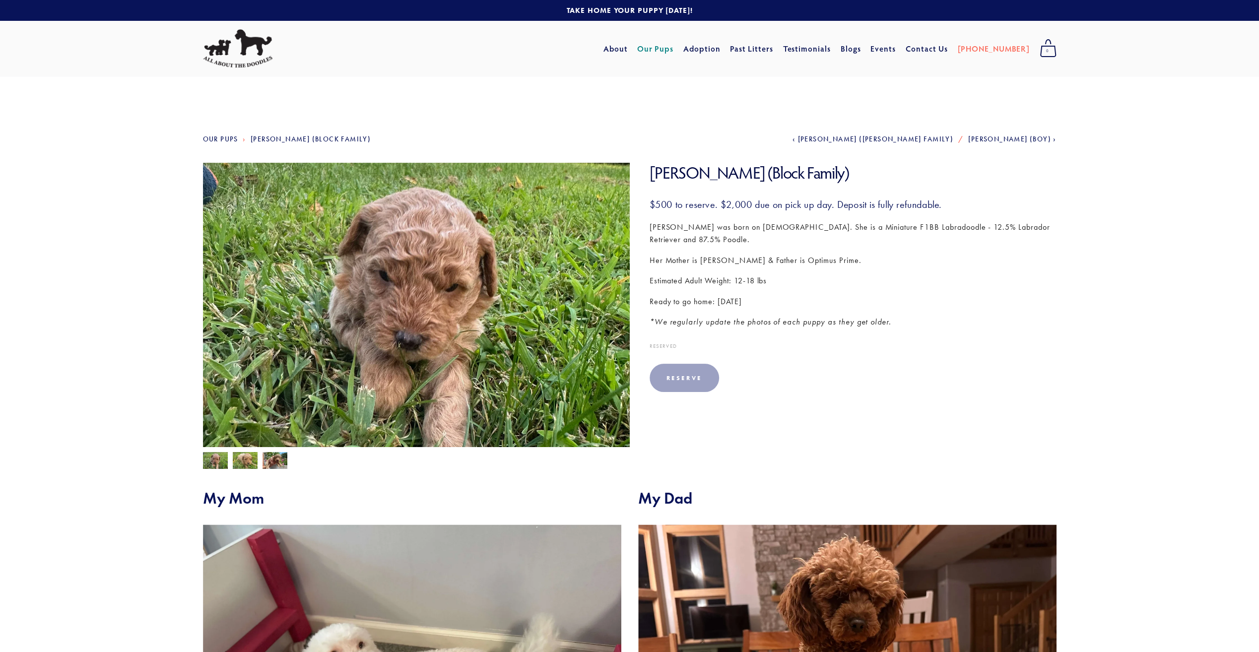
scroll to position [199, 0]
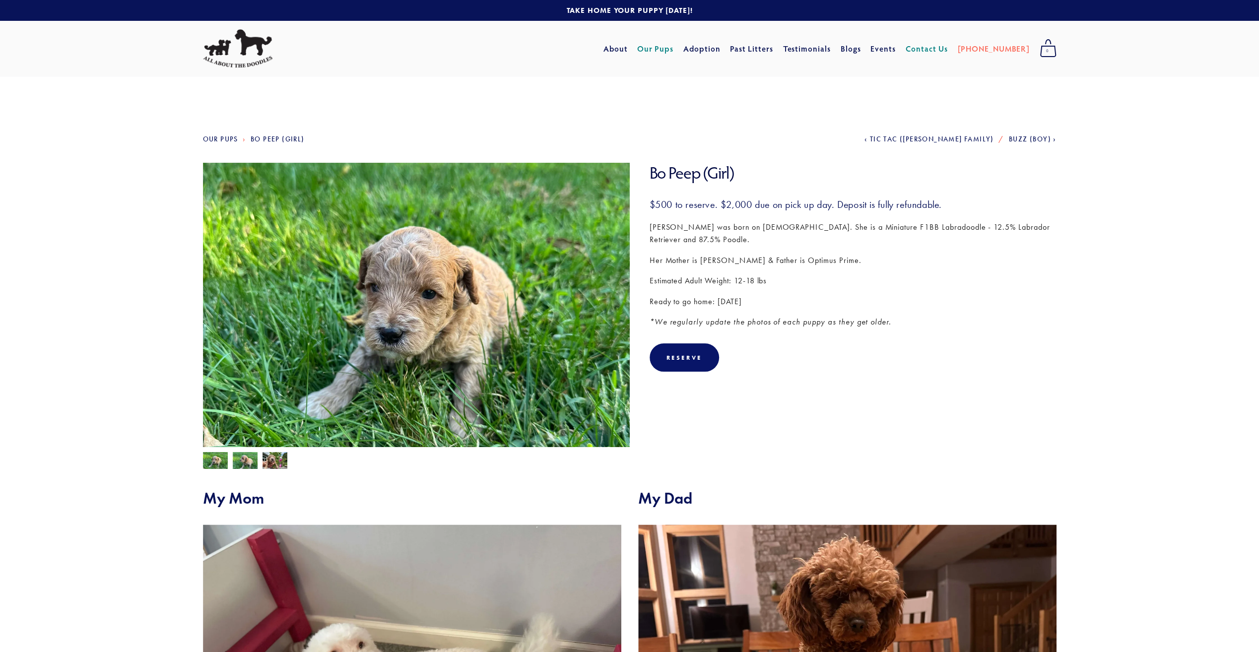
click at [948, 46] on link "Contact Us" at bounding box center [927, 49] width 42 height 18
click at [974, 384] on section "Bo Peep (Girl) $500.00 $500 to reserve. $2,000 due on pick up day. Deposit is f…" at bounding box center [843, 275] width 427 height 224
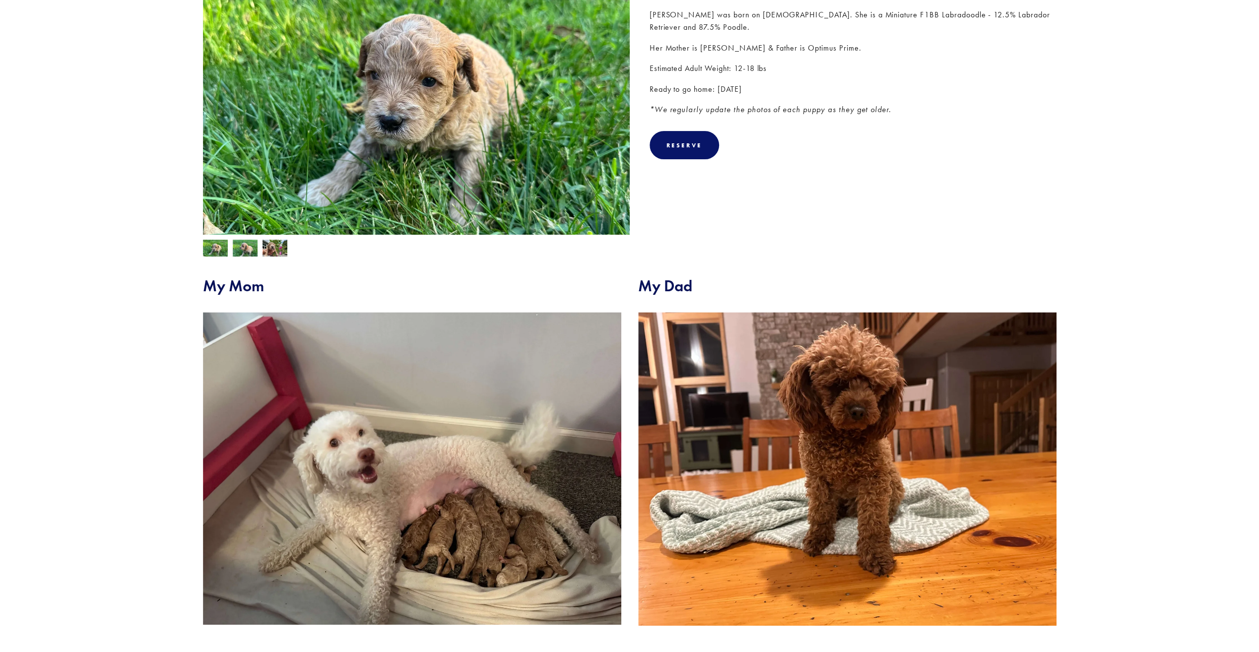
scroll to position [99, 0]
